Goal: Transaction & Acquisition: Register for event/course

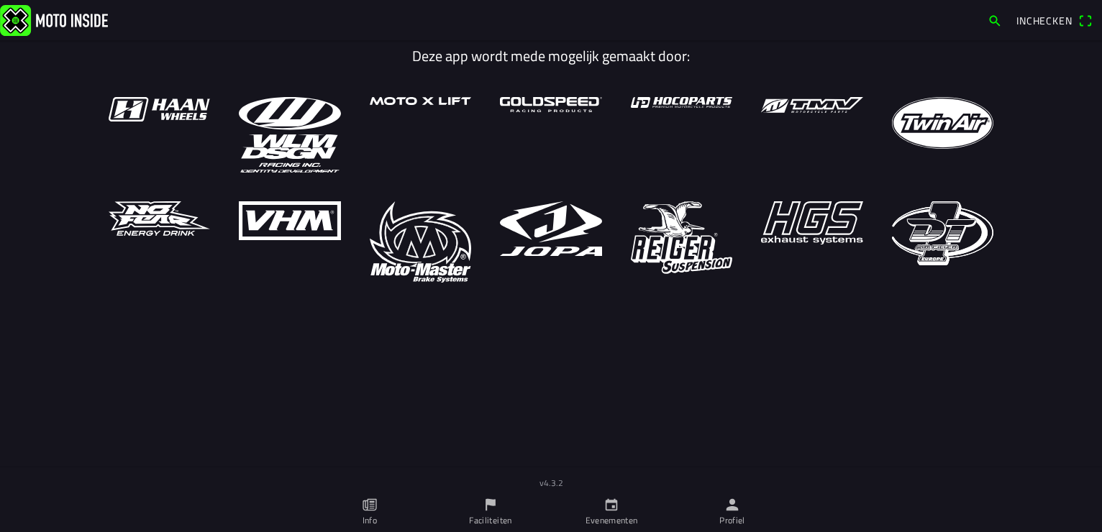
click at [610, 511] on icon "kalender" at bounding box center [611, 505] width 16 height 16
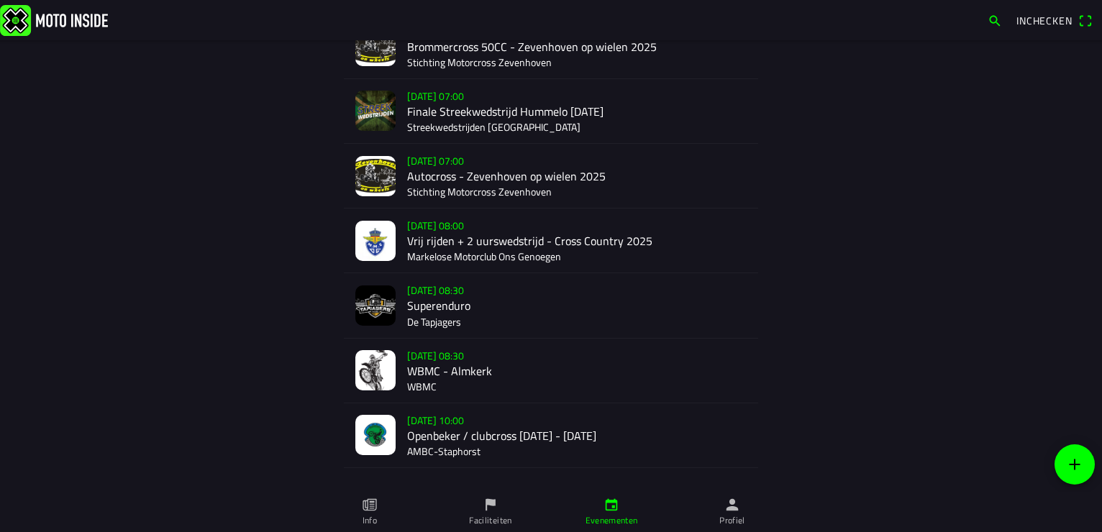
scroll to position [359, 0]
click at [411, 383] on div "[DATE] 08:30 WBMC - Almkerk WBMC" at bounding box center [576, 370] width 339 height 64
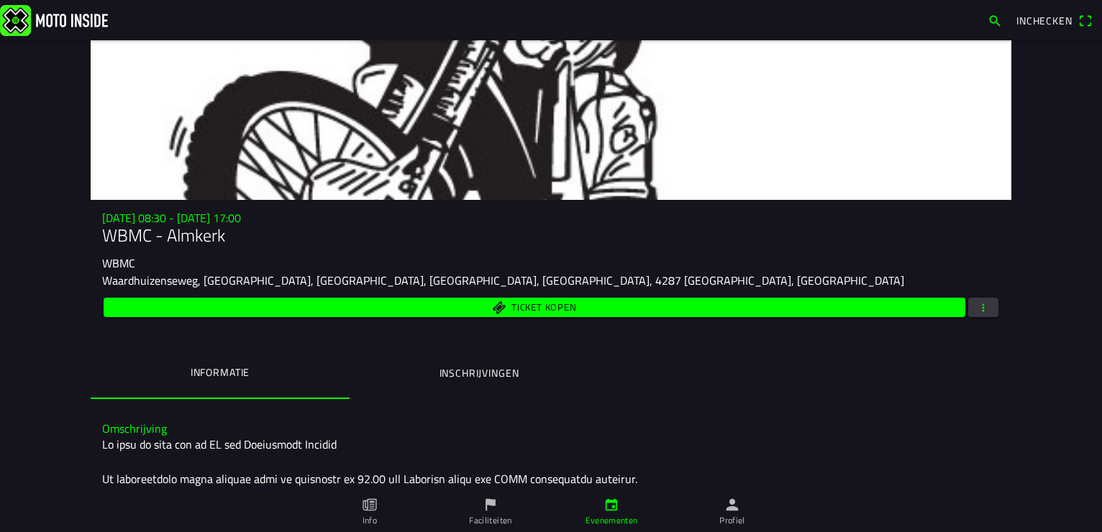
click at [980, 304] on span "button" at bounding box center [982, 307] width 13 height 19
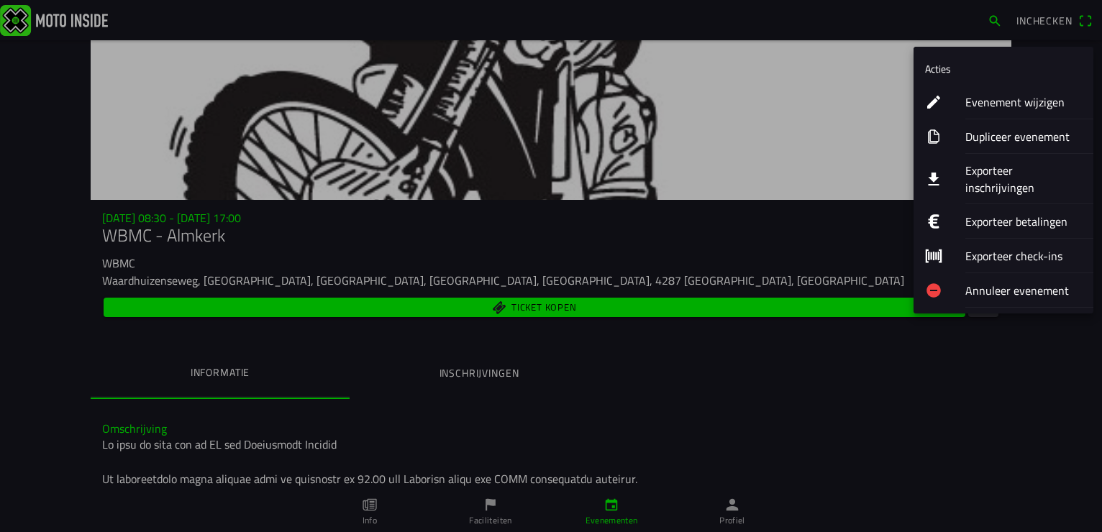
click at [1011, 172] on ion-label "Exporteer inschrijvingen" at bounding box center [1023, 179] width 116 height 35
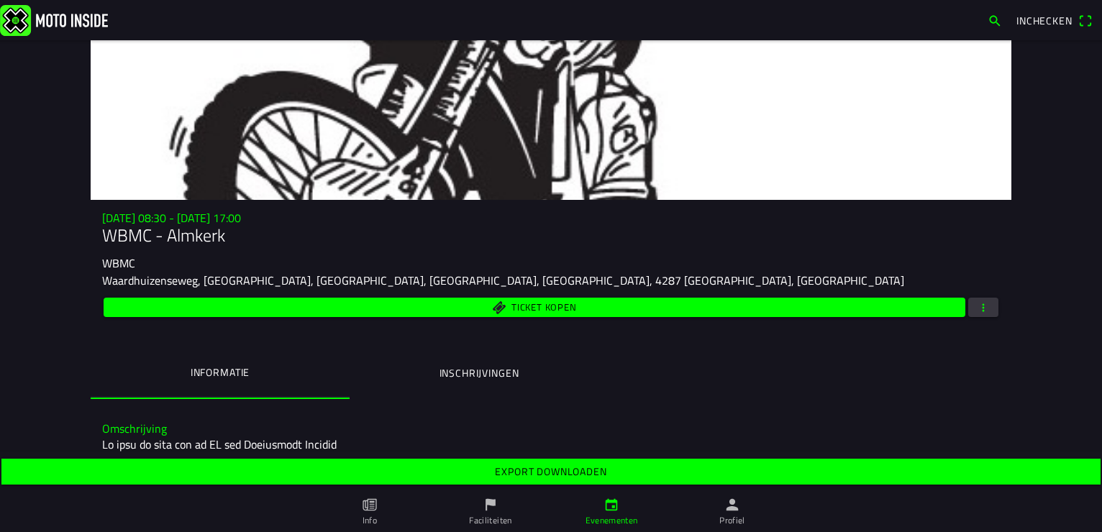
click at [0, 0] on slot "Export downloaden" at bounding box center [0, 0] width 0 height 0
